Goal: Transaction & Acquisition: Obtain resource

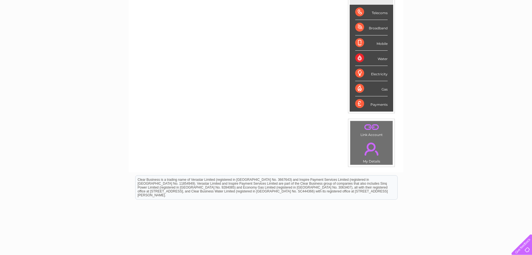
scroll to position [102, 0]
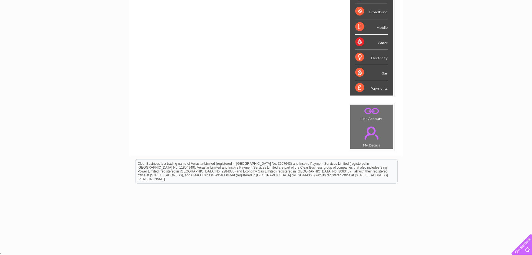
click at [380, 42] on div "Water" at bounding box center [371, 42] width 32 height 15
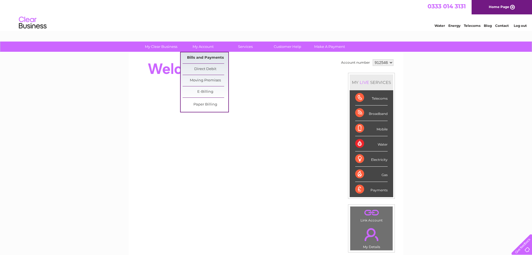
click at [212, 54] on link "Bills and Payments" at bounding box center [206, 57] width 46 height 11
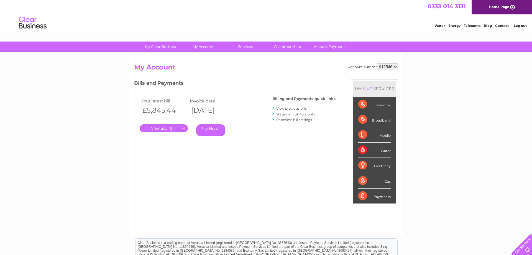
click at [284, 109] on link "View previous bills" at bounding box center [291, 108] width 30 height 4
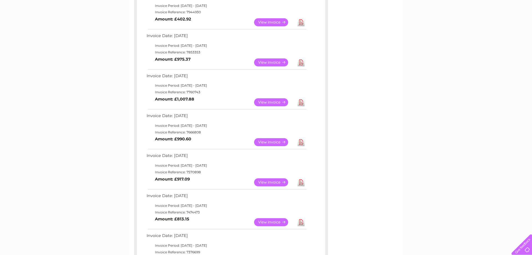
scroll to position [141, 0]
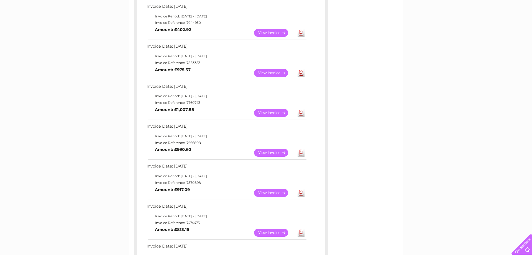
click at [264, 74] on link "View" at bounding box center [274, 73] width 41 height 8
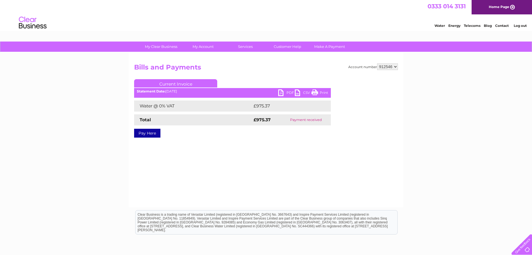
click at [290, 92] on link "PDF" at bounding box center [286, 94] width 17 height 8
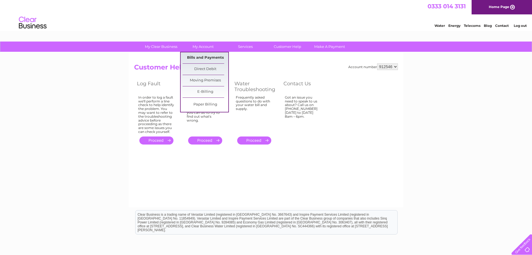
click at [194, 59] on link "Bills and Payments" at bounding box center [206, 57] width 46 height 11
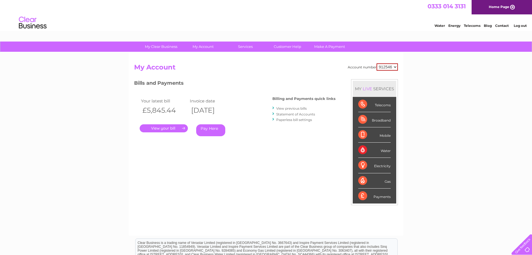
click at [292, 109] on link "View previous bills" at bounding box center [291, 108] width 30 height 4
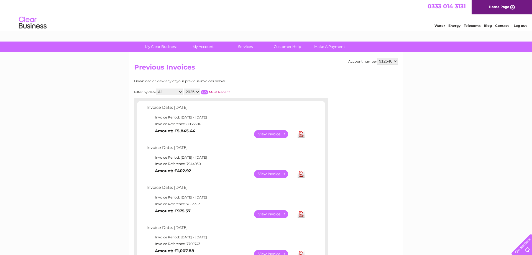
click at [273, 211] on link "View" at bounding box center [274, 214] width 41 height 8
